Goal: Check status

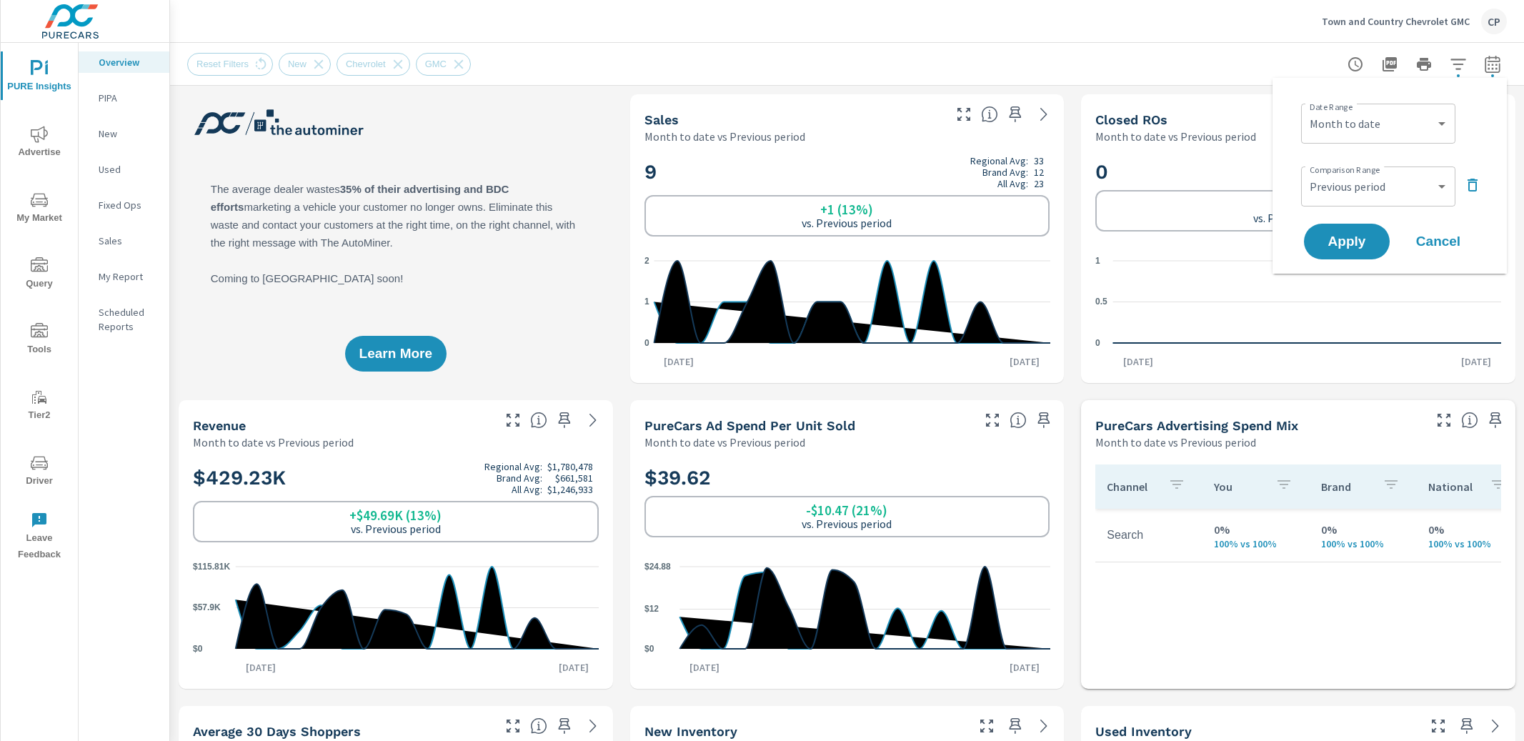
select select "Month to date"
select select "Previous period"
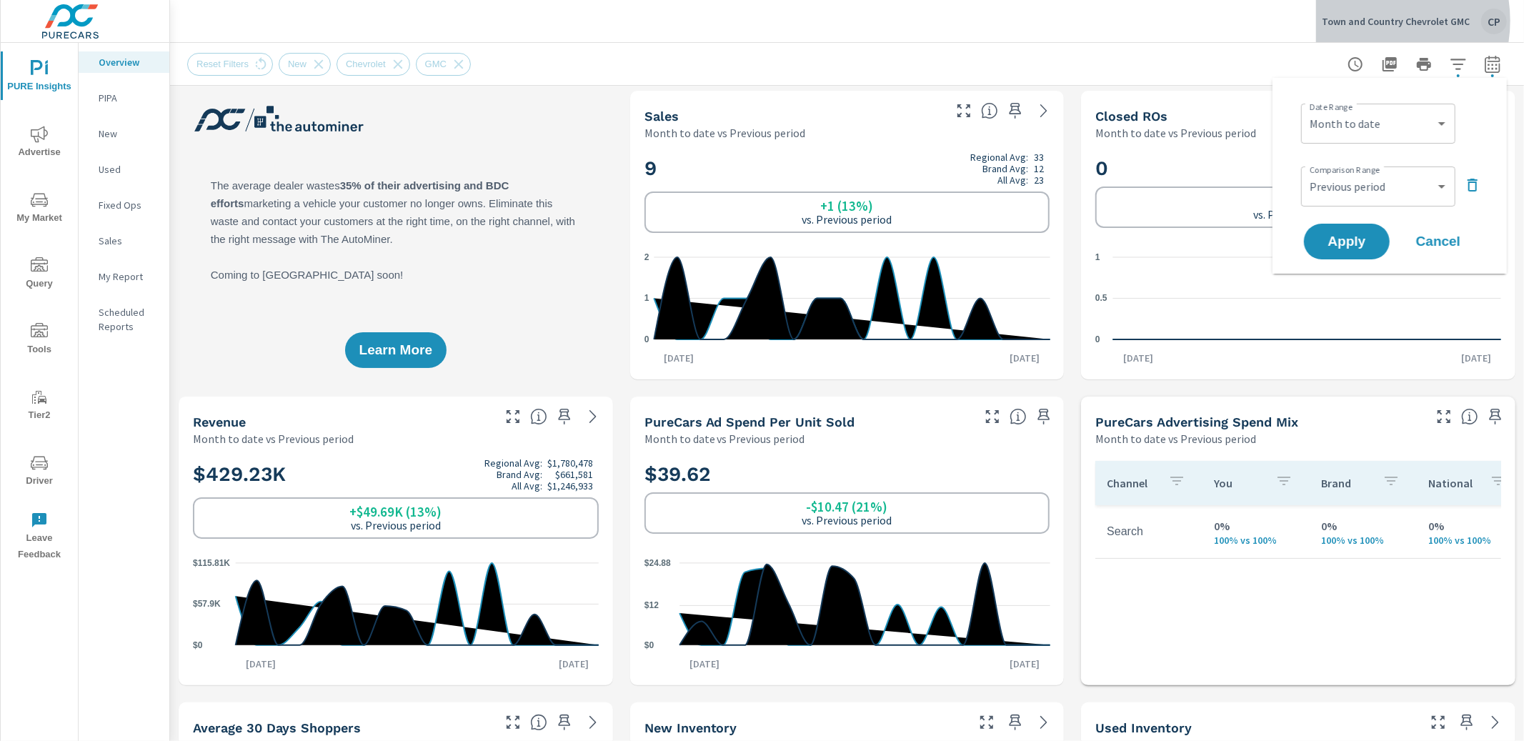
click at [1372, 20] on p "Town and Country Chevrolet GMC" at bounding box center [1396, 21] width 148 height 13
